Goal: Transaction & Acquisition: Purchase product/service

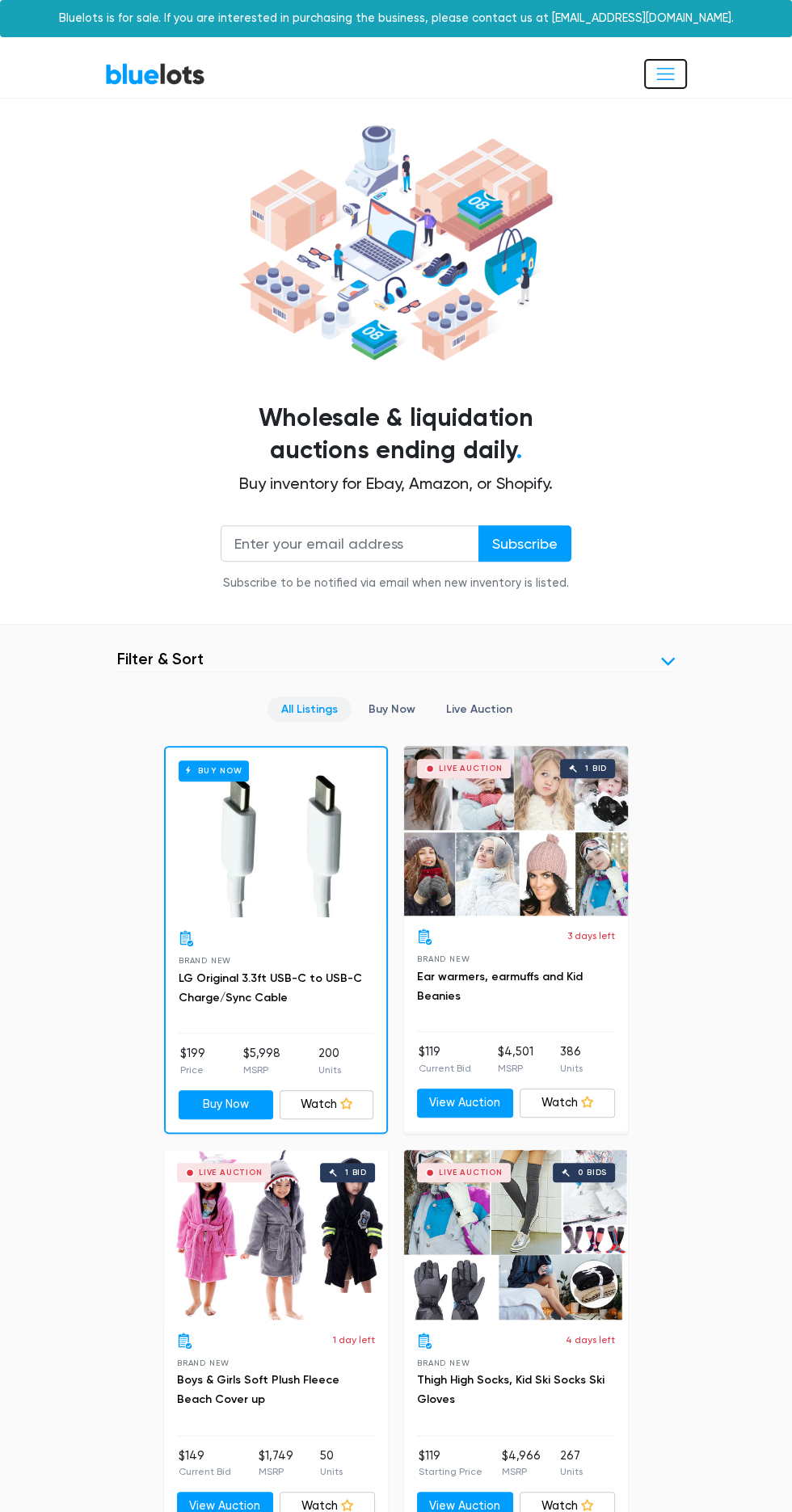
click at [663, 70] on span "Toggle navigation" at bounding box center [666, 74] width 22 height 22
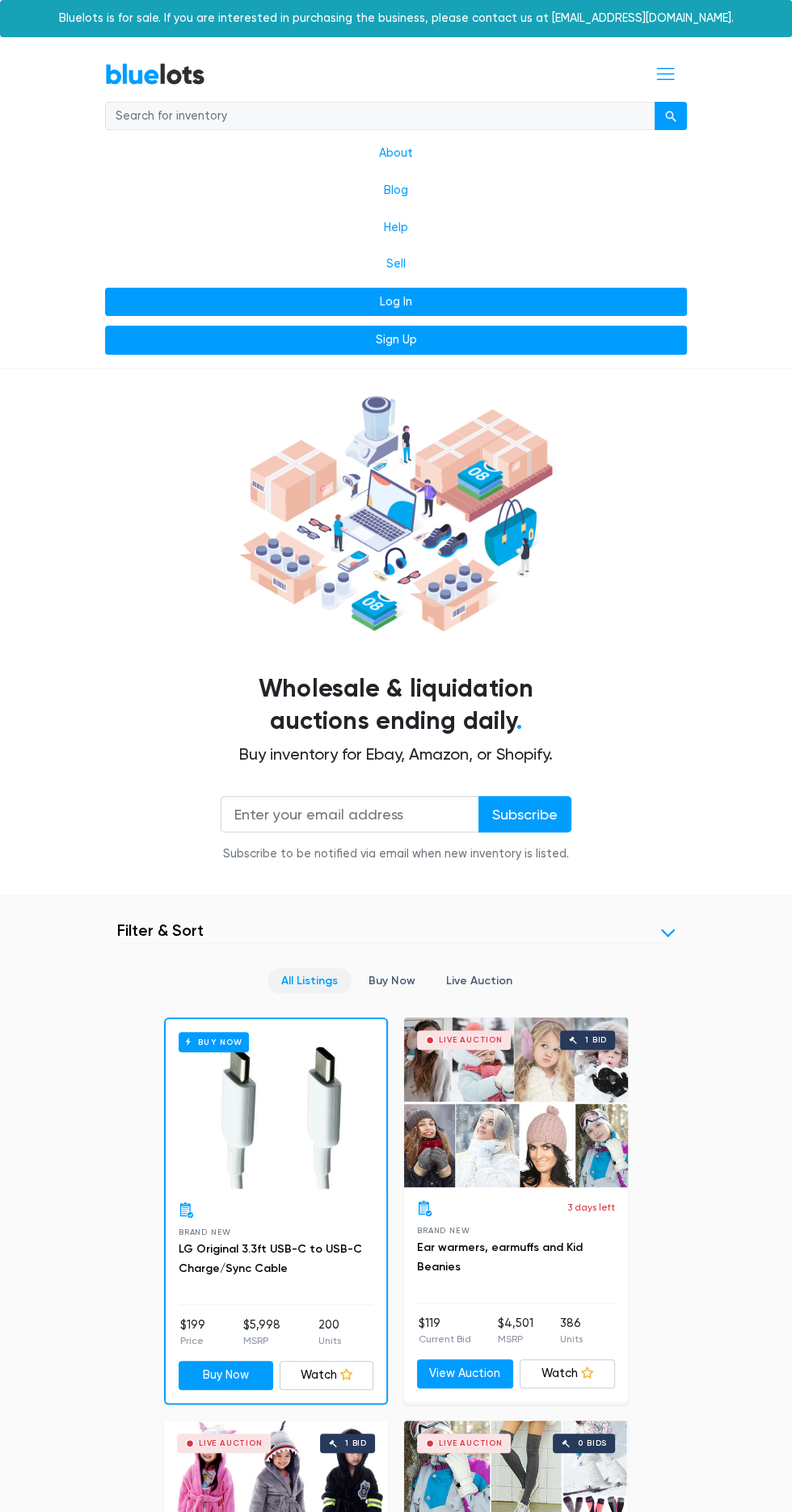
click at [540, 304] on link "Log In" at bounding box center [396, 302] width 582 height 29
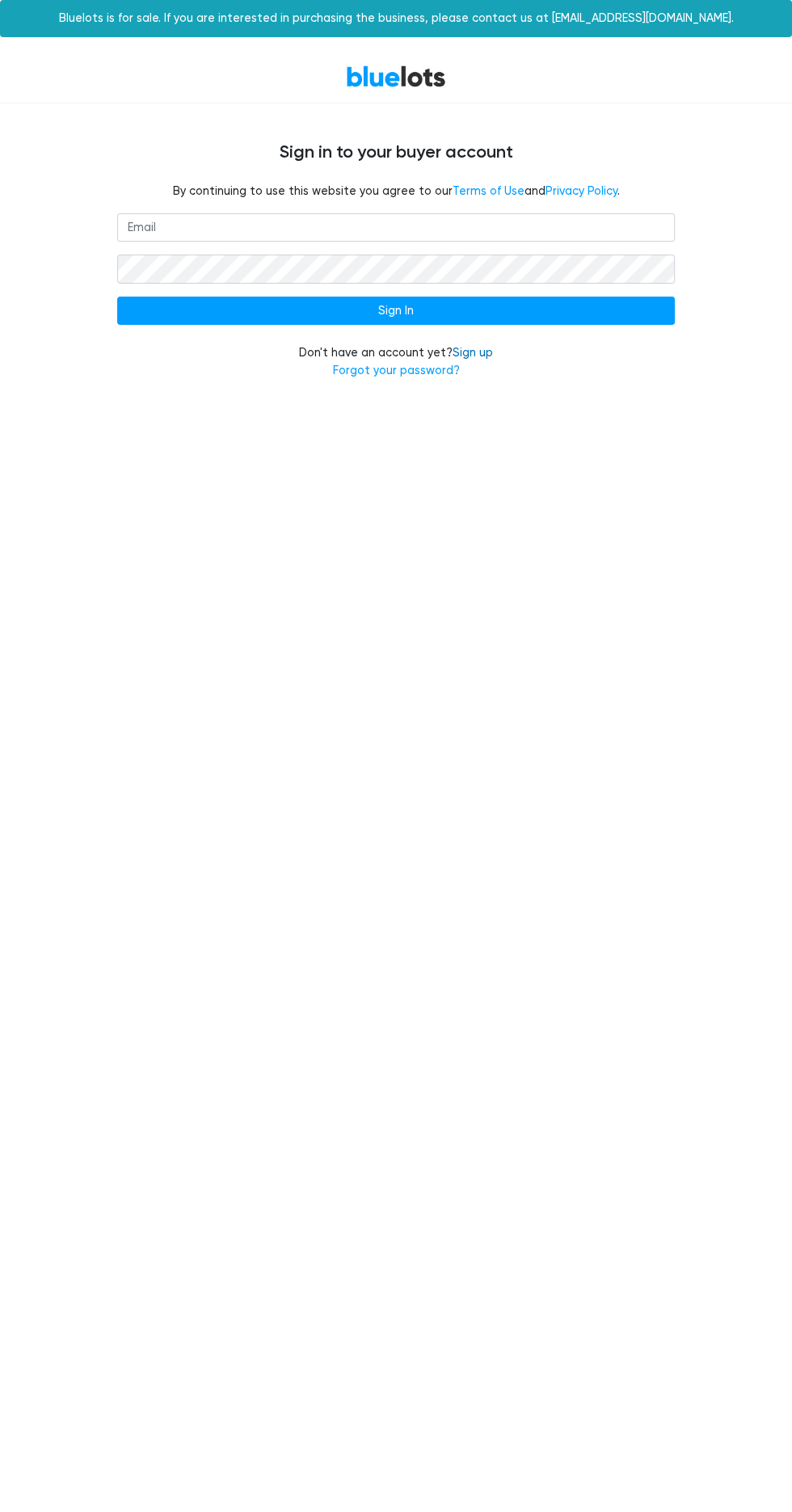
click at [485, 355] on link "Sign up" at bounding box center [473, 352] width 40 height 14
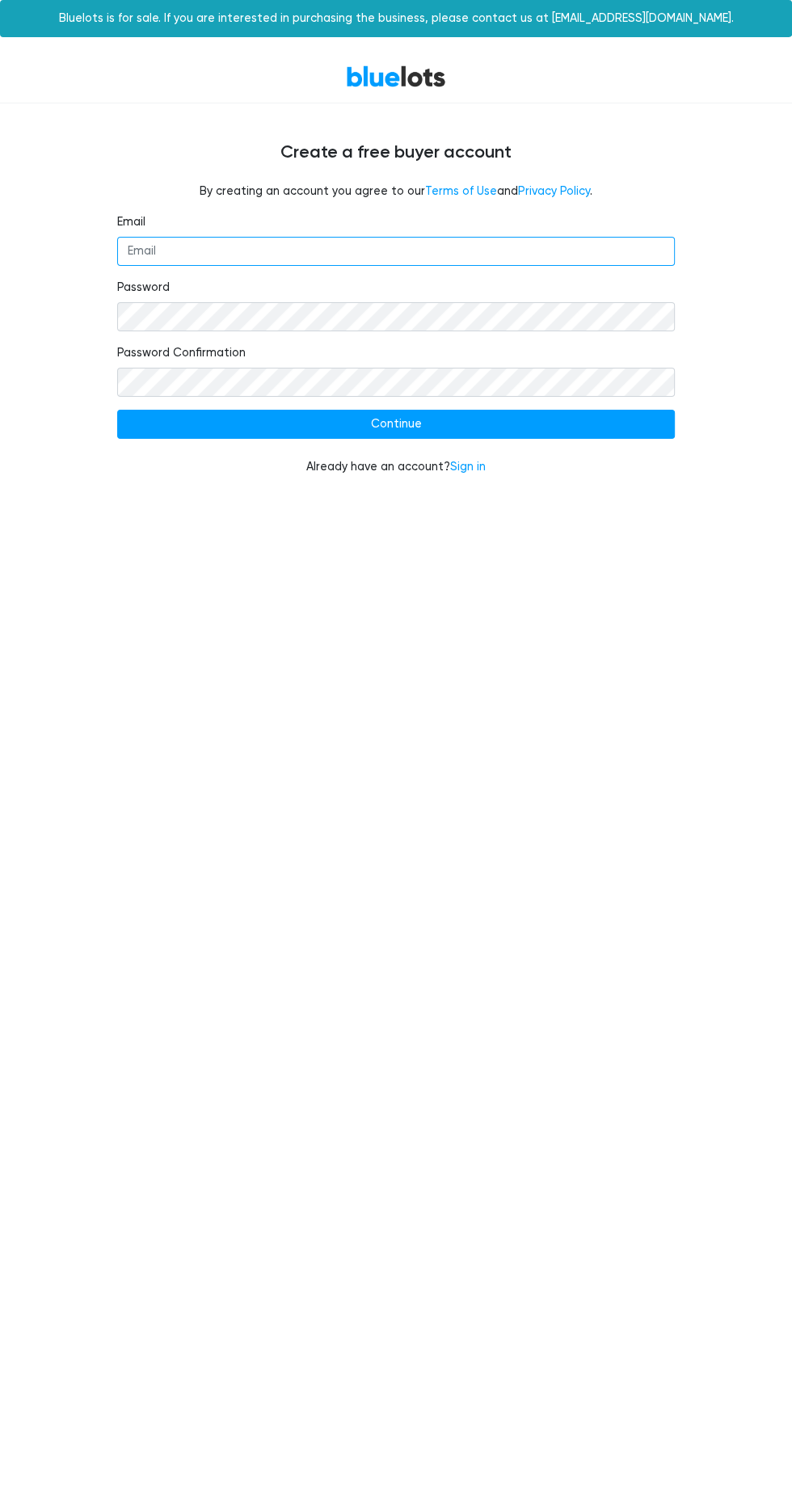
click at [458, 250] on input "Email" at bounding box center [396, 252] width 558 height 29
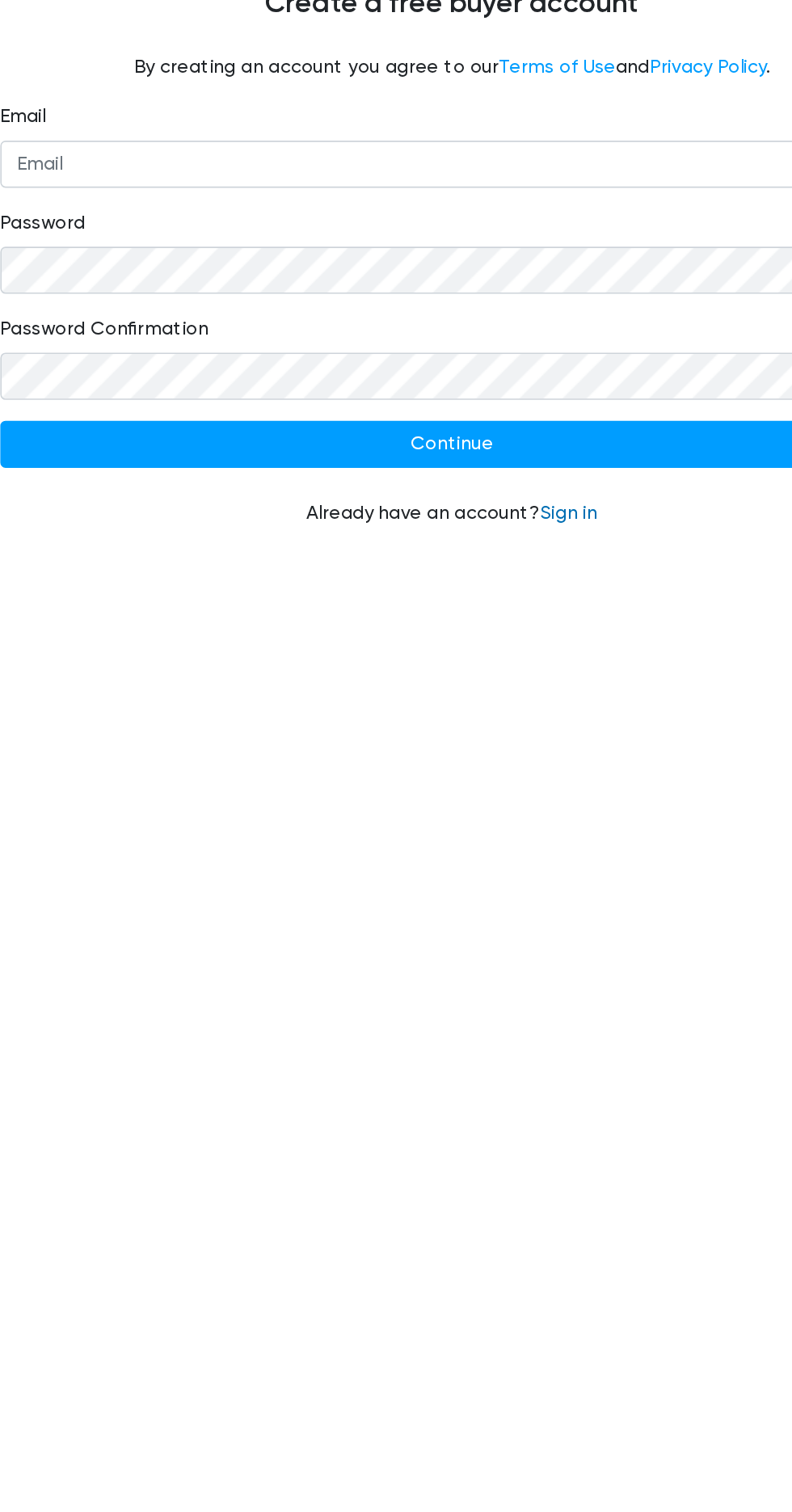
click at [477, 467] on link "Sign in" at bounding box center [468, 466] width 36 height 14
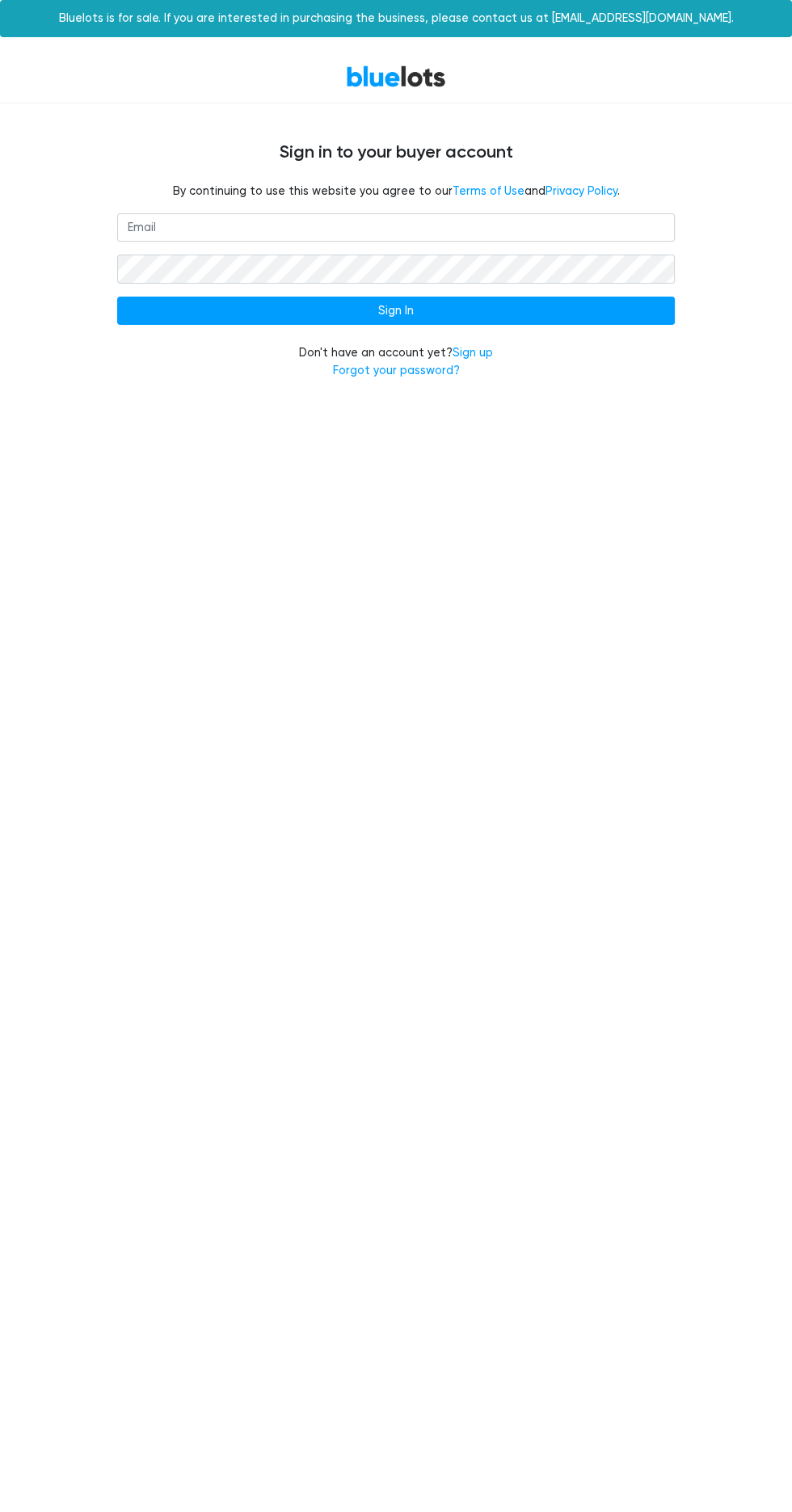
click at [538, 227] on input "email" at bounding box center [396, 228] width 558 height 29
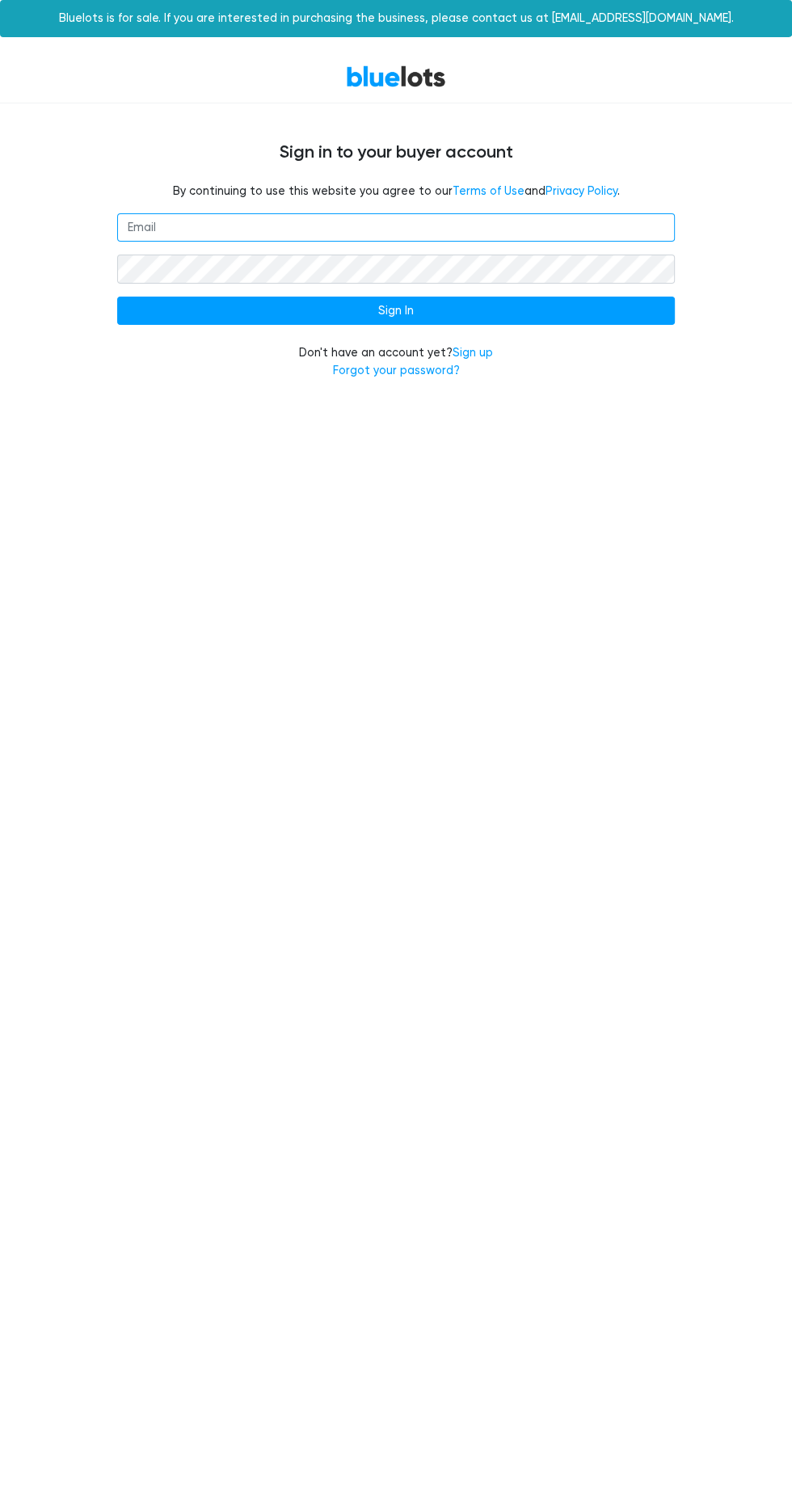
type input "theiapriestunlimited@gmail.com"
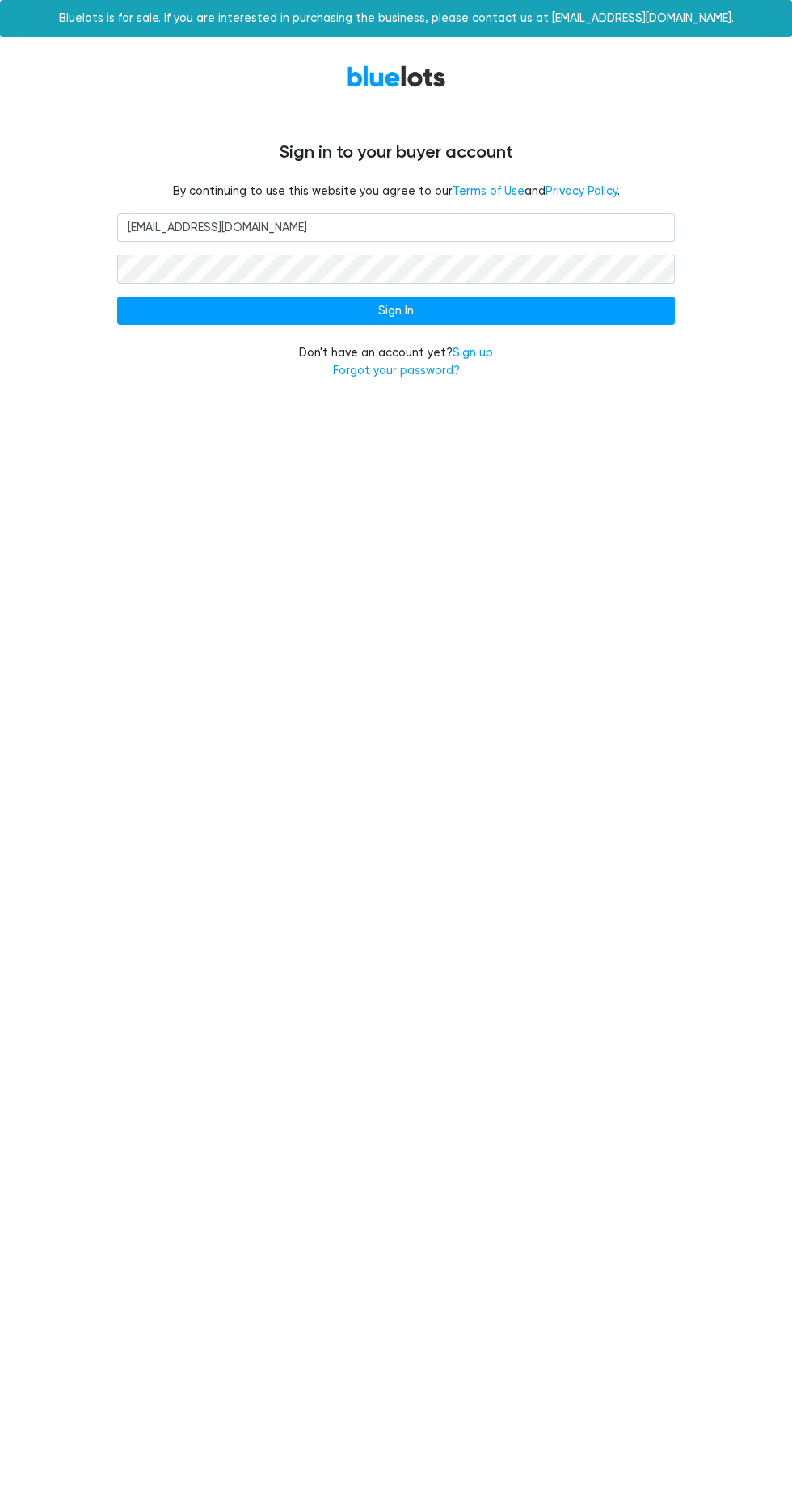
click at [117, 296] on input "Sign In" at bounding box center [396, 311] width 558 height 29
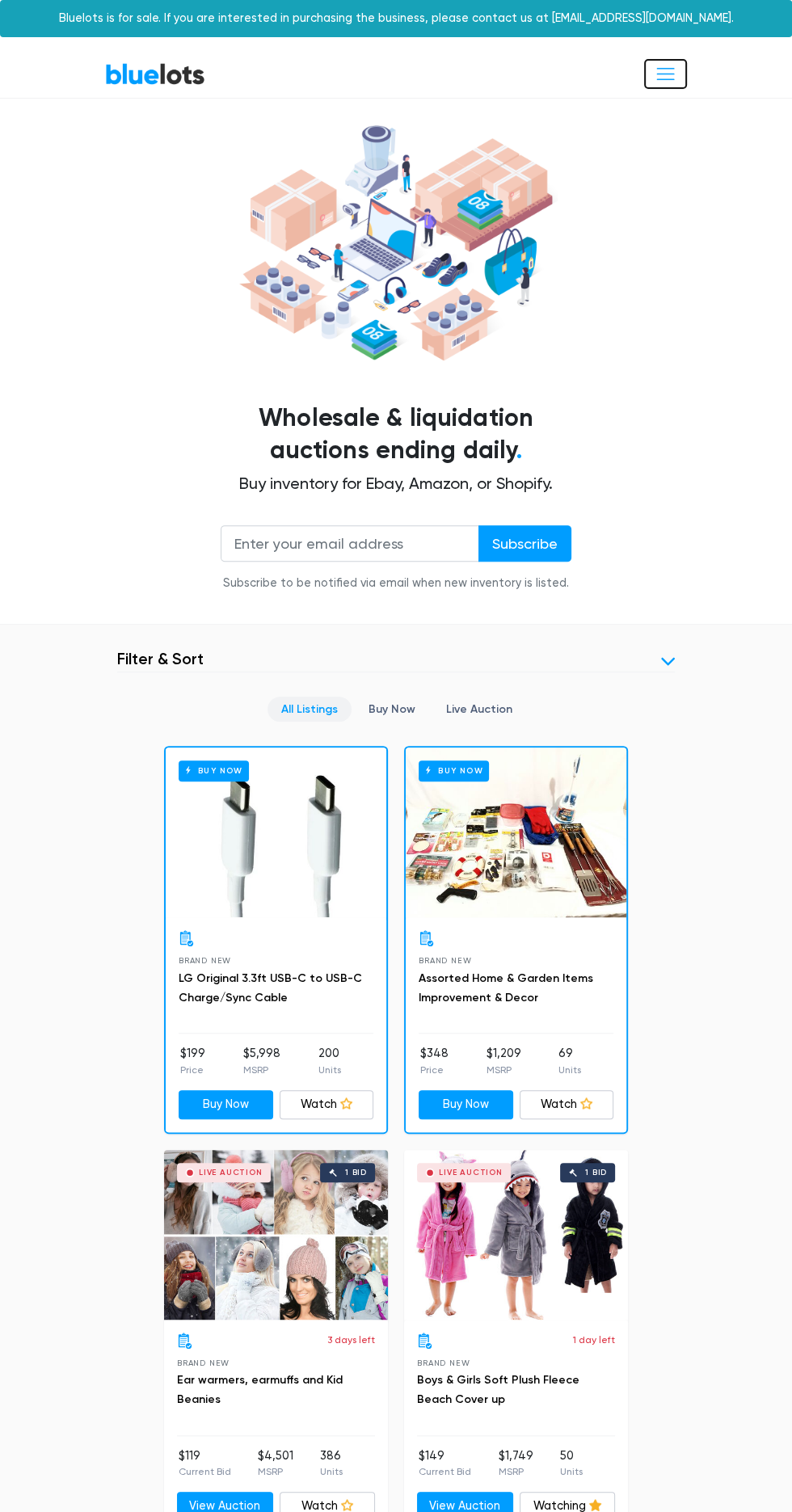
click at [668, 72] on span "Toggle navigation" at bounding box center [666, 74] width 22 height 22
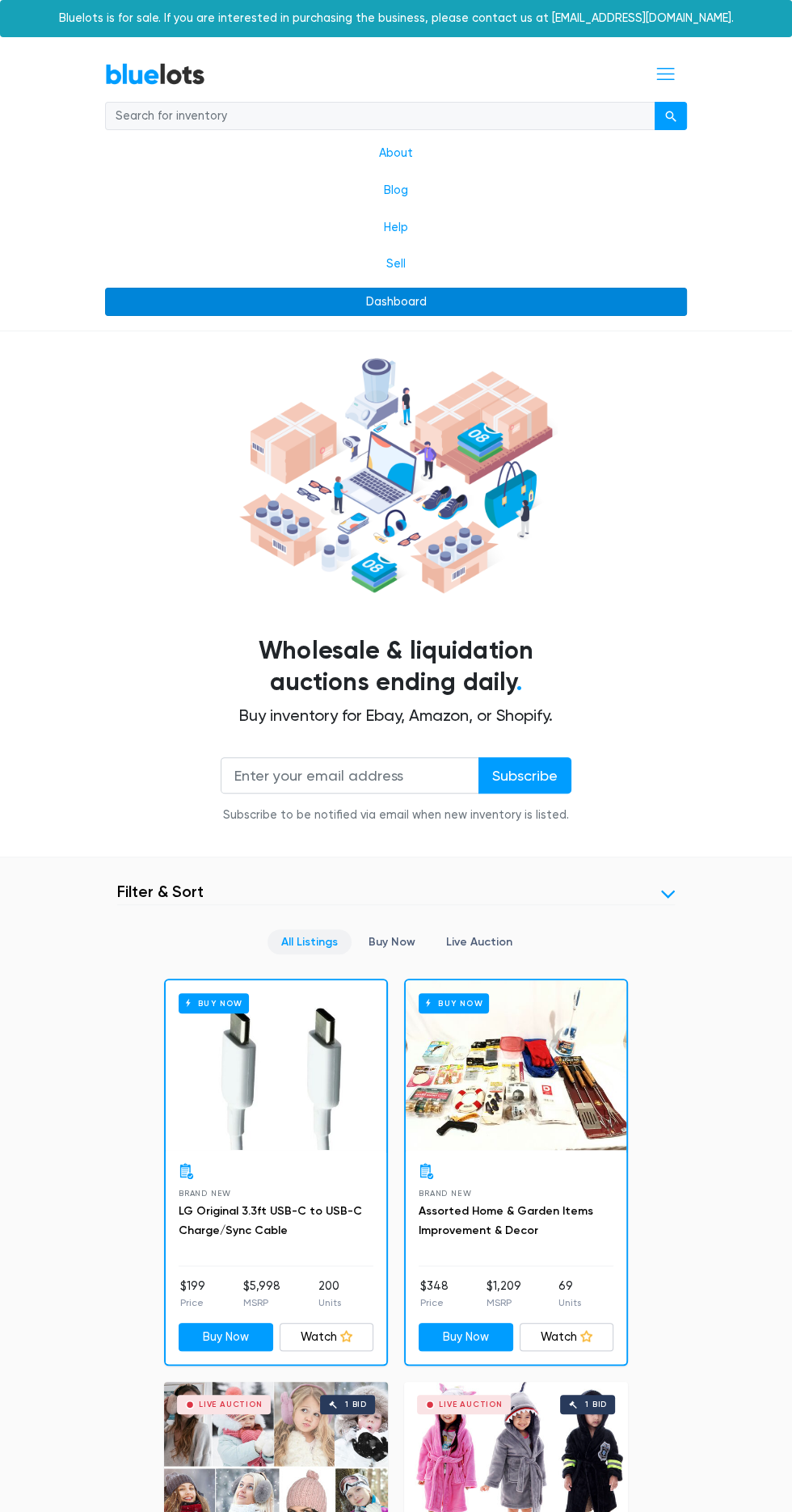
click at [488, 291] on link "Dashboard" at bounding box center [396, 302] width 582 height 29
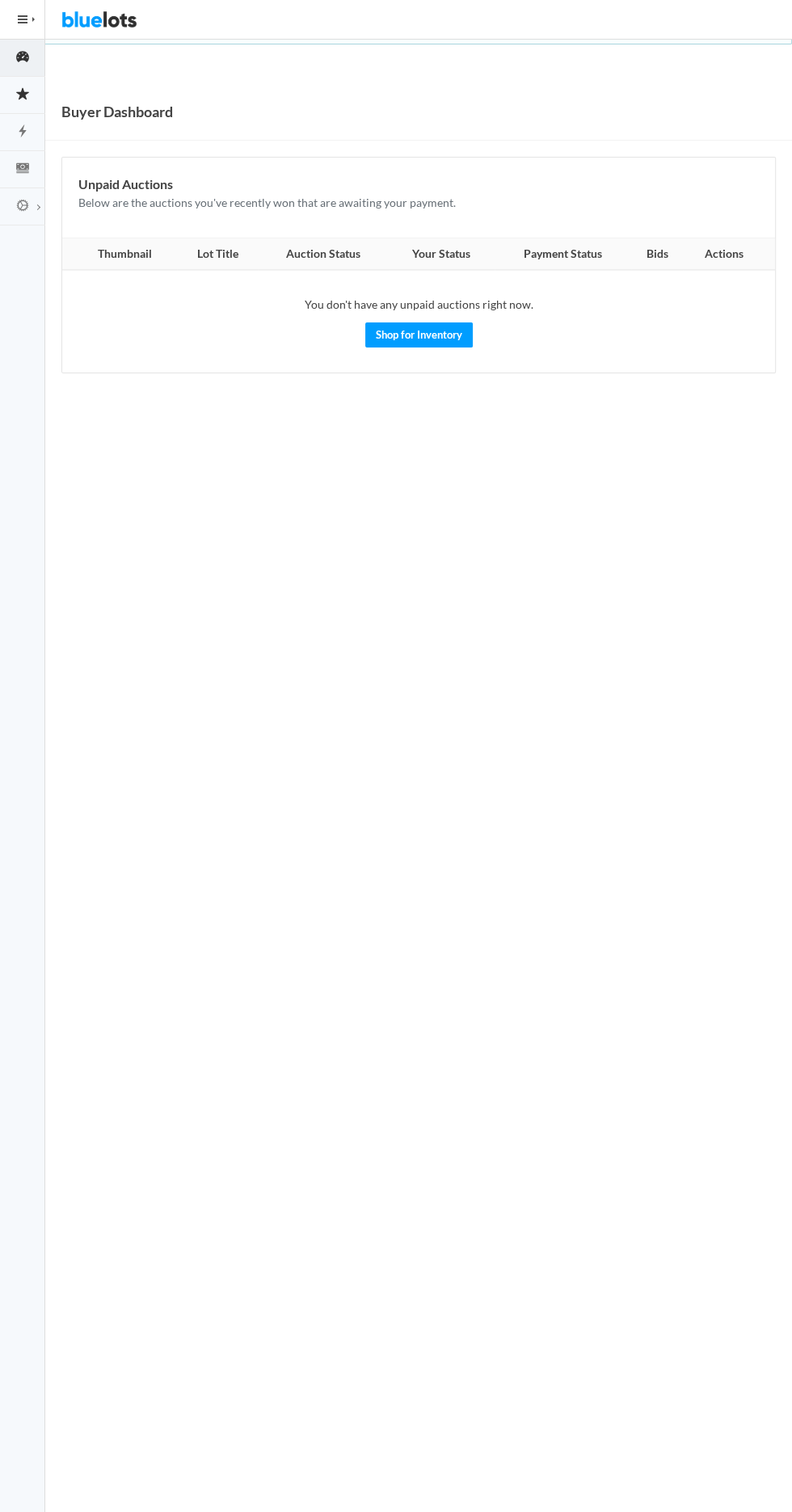
click at [40, 102] on ion-icon "star" at bounding box center [23, 95] width 45 height 17
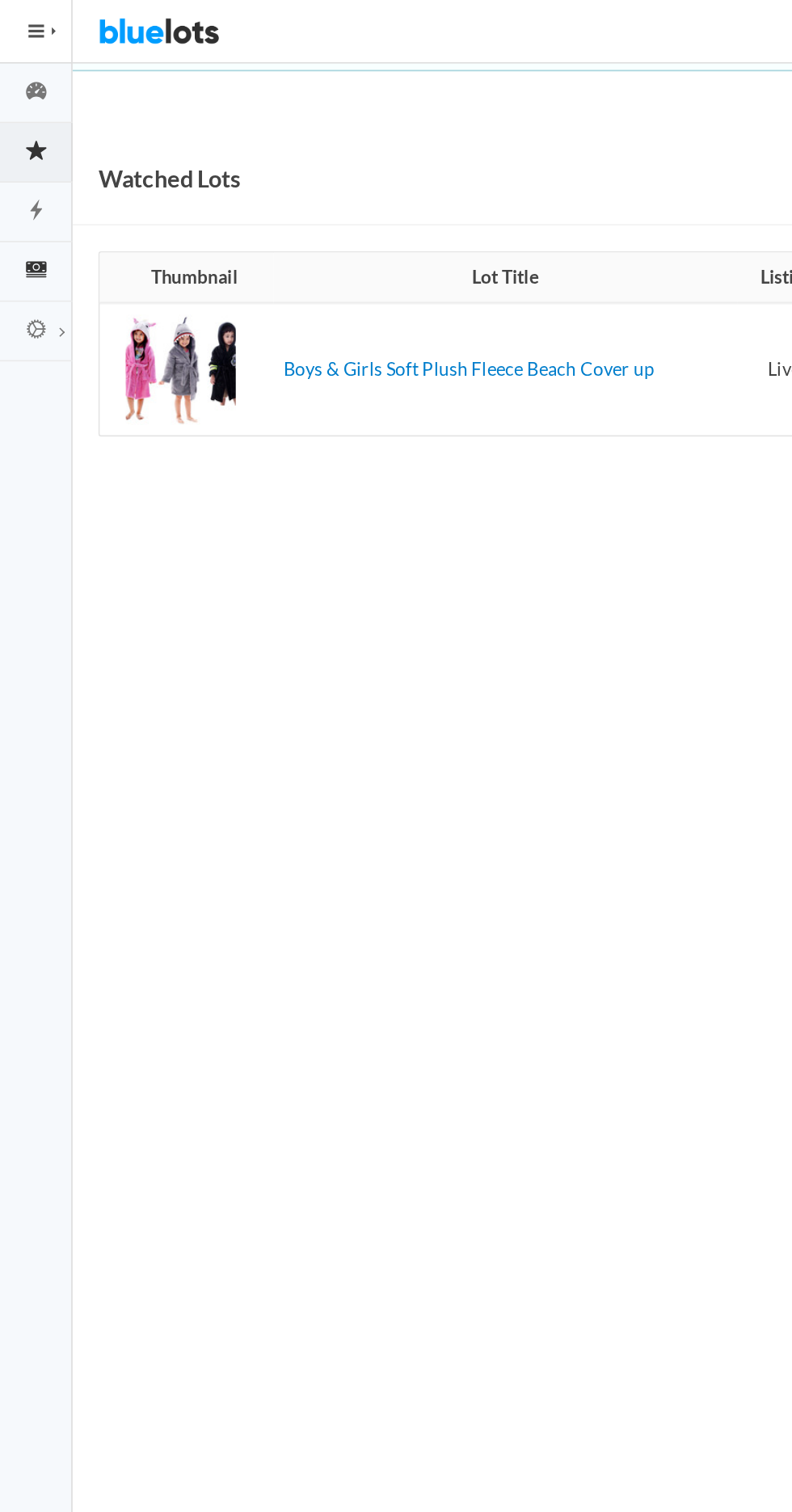
click at [39, 161] on icon "cash" at bounding box center [23, 168] width 45 height 15
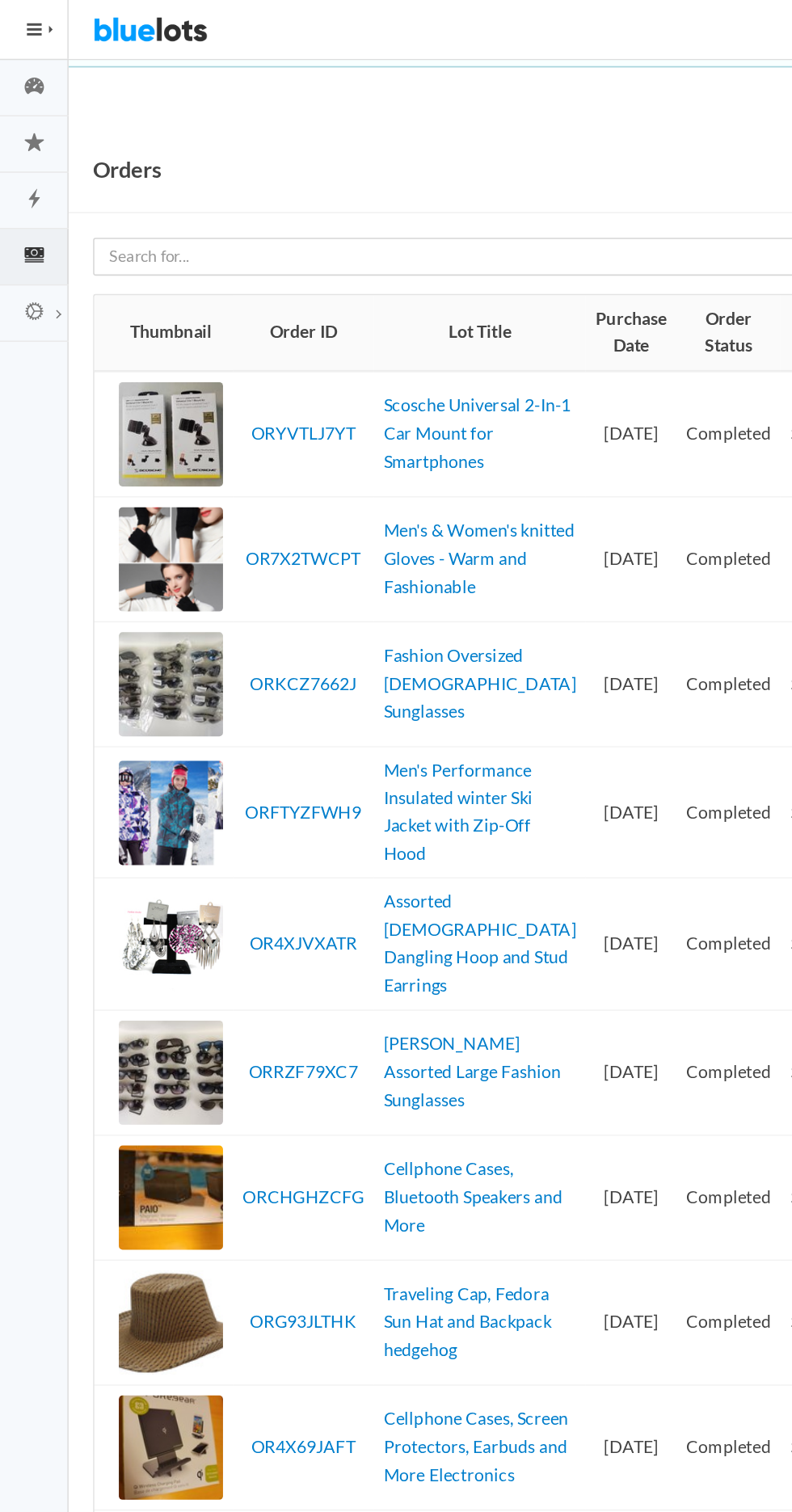
click at [33, 19] on span "button" at bounding box center [33, 19] width 2 height 5
click at [36, 169] on icon "cash" at bounding box center [23, 168] width 45 height 15
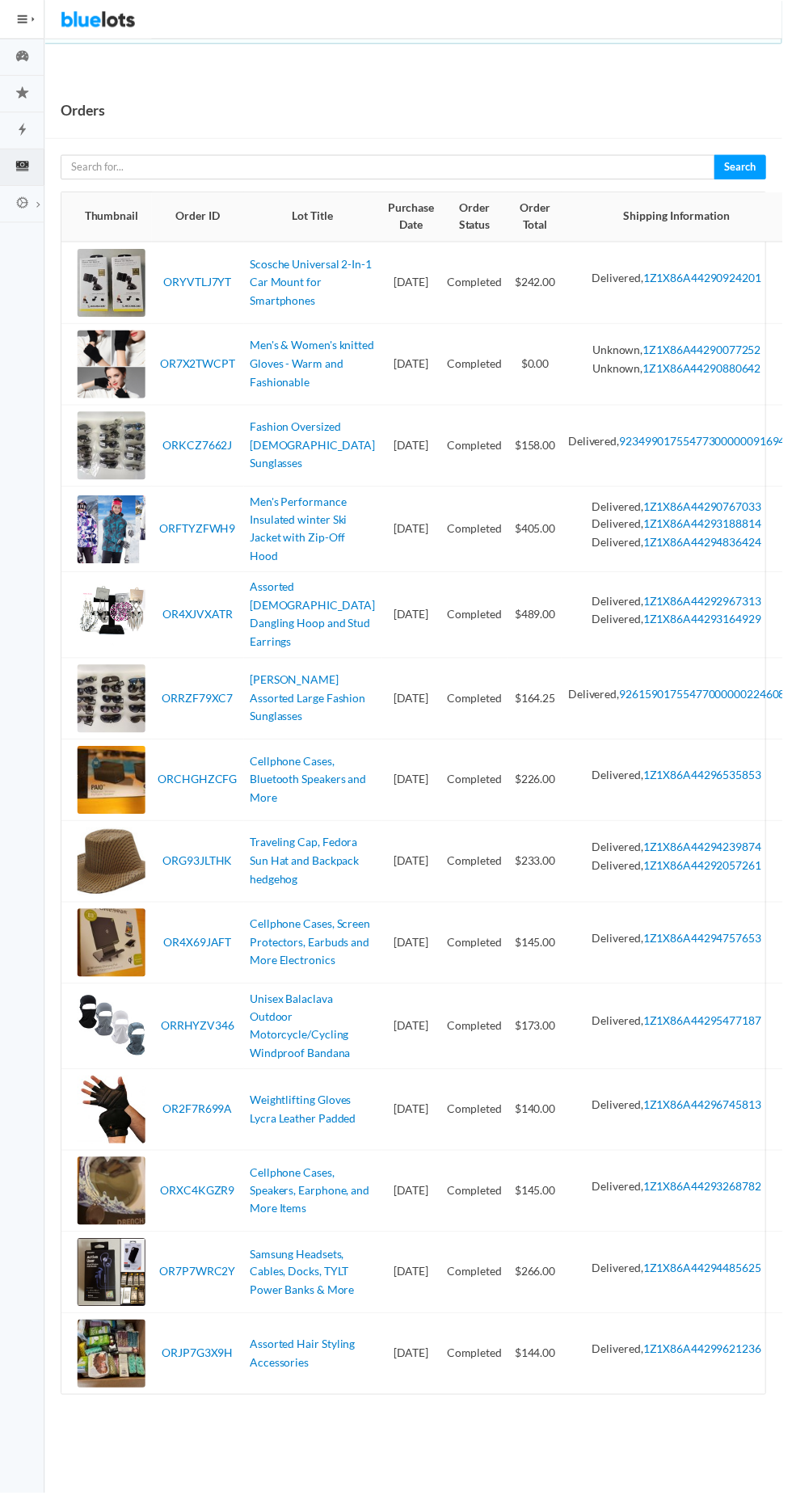
click at [40, 162] on icon "cash" at bounding box center [23, 168] width 45 height 15
click at [36, 93] on icon "star" at bounding box center [23, 94] width 45 height 15
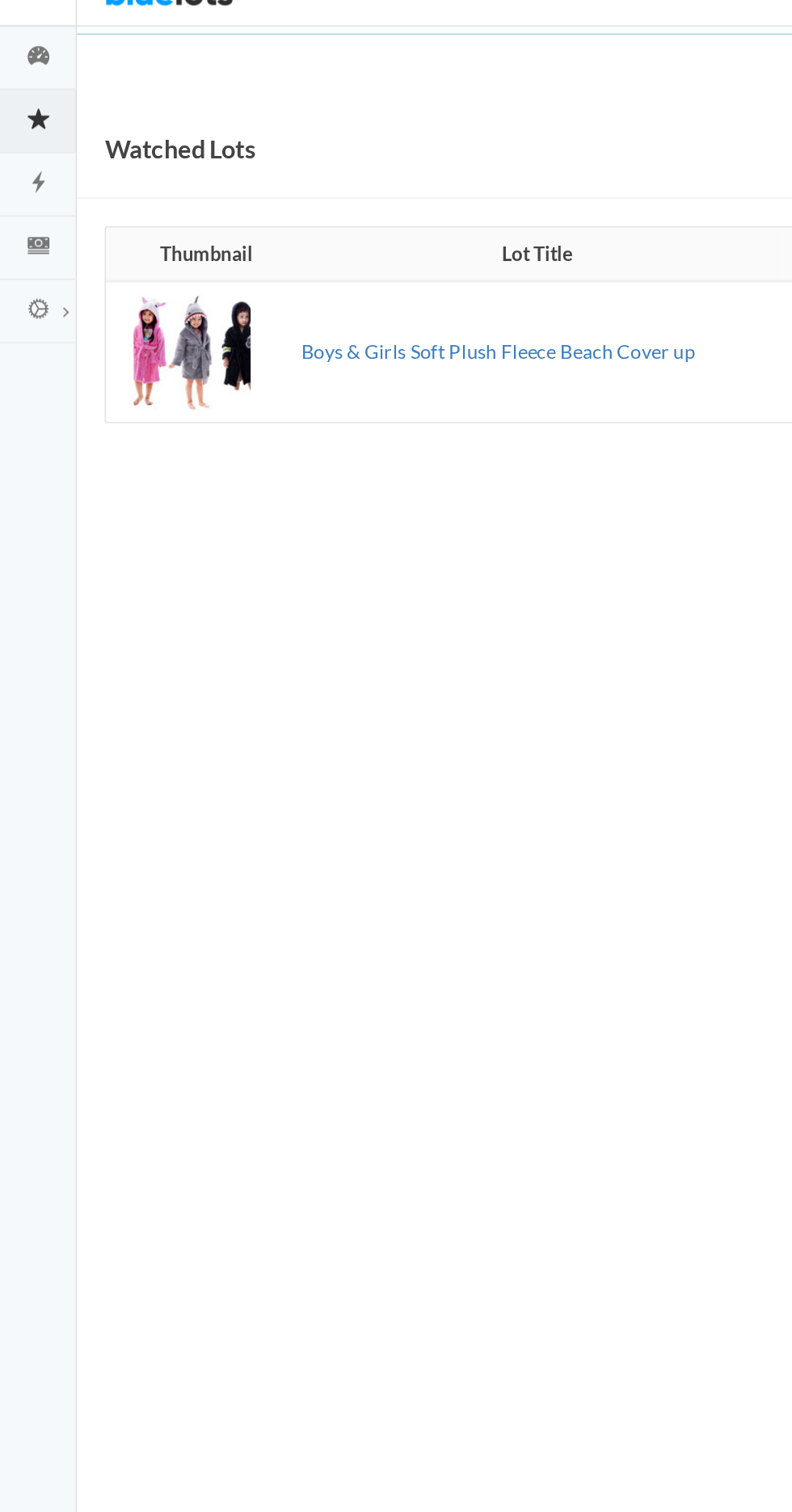
click at [250, 231] on link "Boys & Girls Soft Plush Fleece Beach Cover up" at bounding box center [293, 230] width 232 height 14
